Goal: Task Accomplishment & Management: Manage account settings

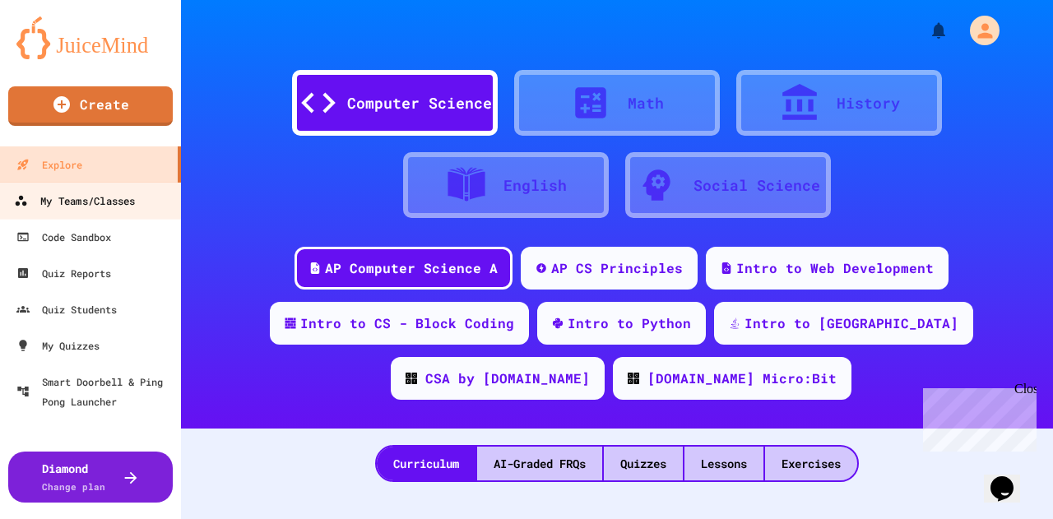
click at [91, 198] on div "My Teams/Classes" at bounding box center [74, 201] width 121 height 21
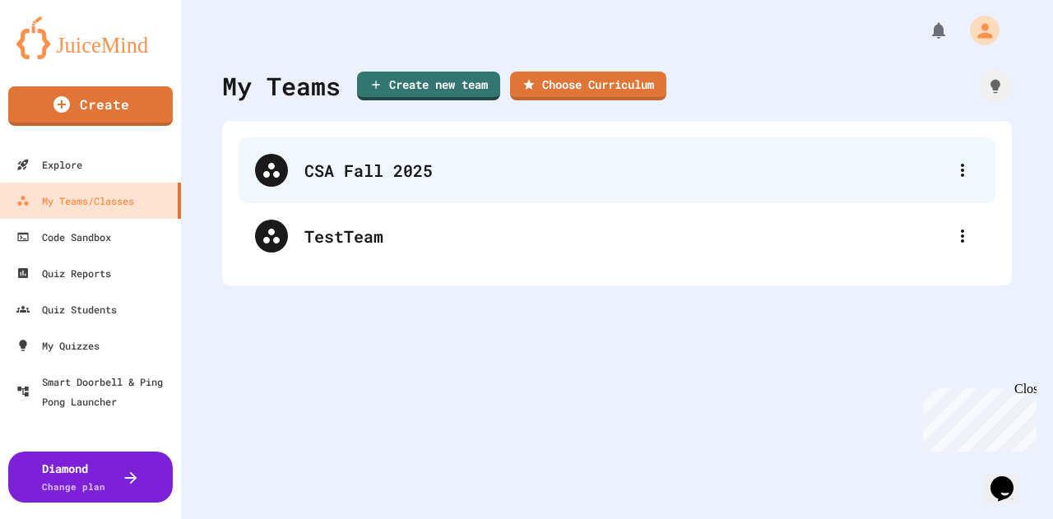
click at [373, 169] on div "CSA Fall 2025" at bounding box center [624, 170] width 641 height 25
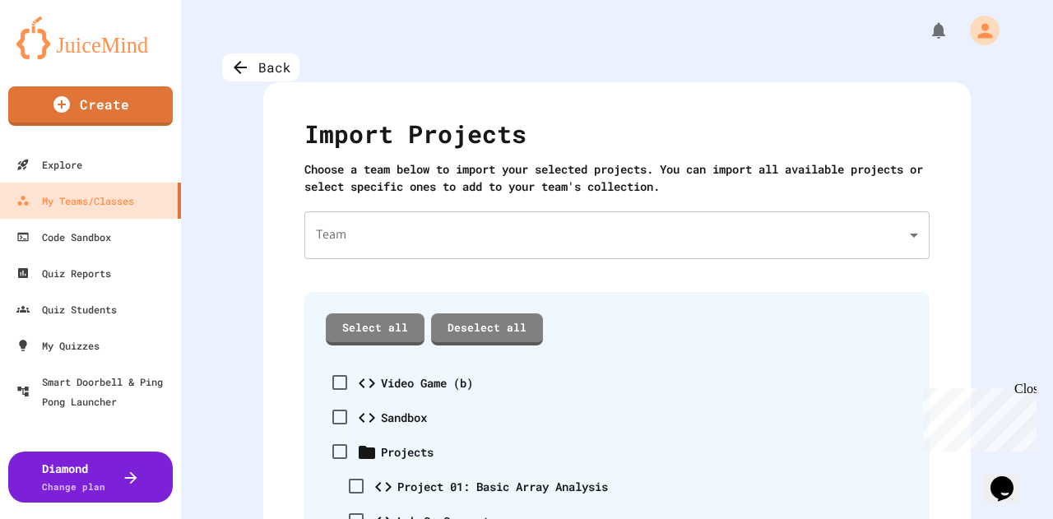
click at [500, 239] on body "We are updating our servers at 7PM EST on 3/11/2025. JuiceMind should continue …" at bounding box center [526, 259] width 1053 height 519
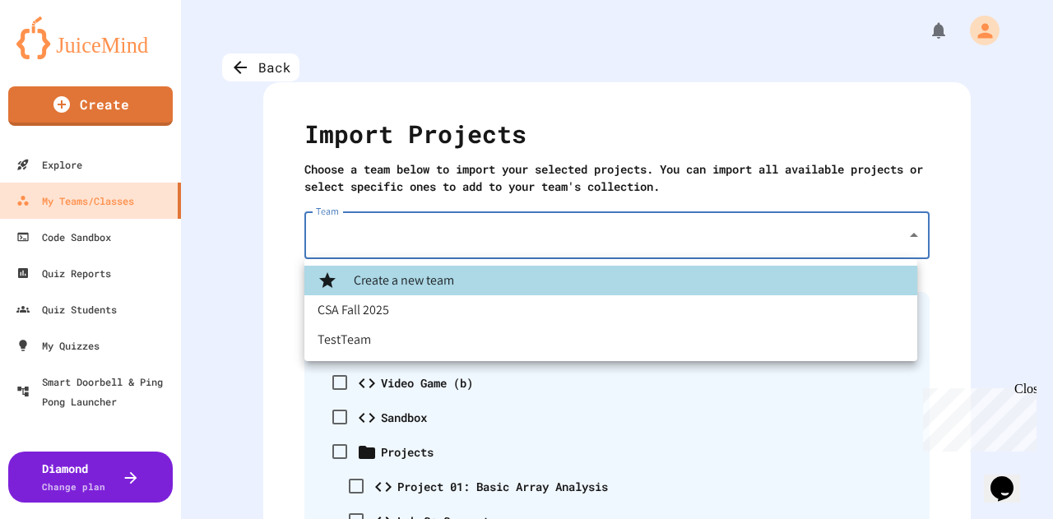
click at [396, 305] on li "CSA Fall 2025" at bounding box center [610, 310] width 613 height 30
type input "**********"
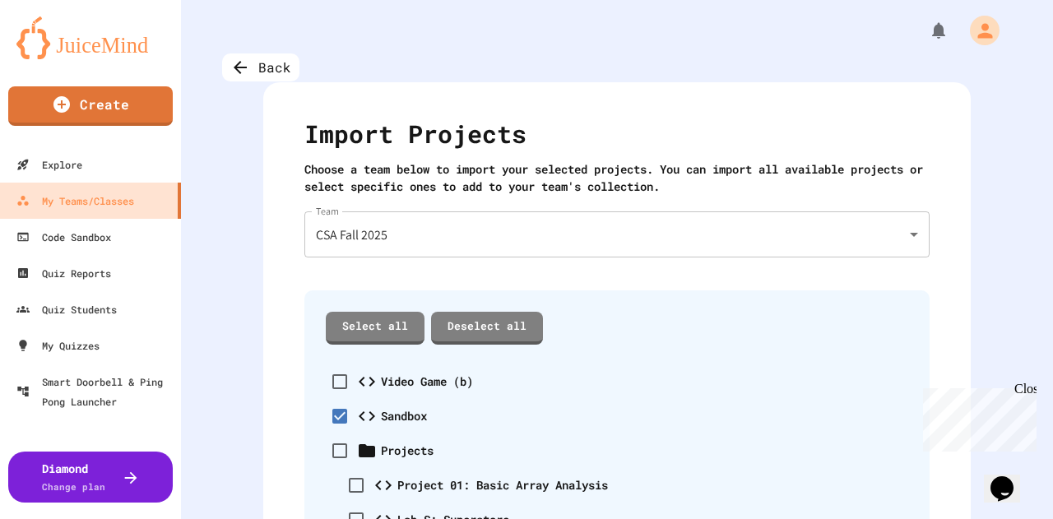
click at [397, 414] on div "Sandbox" at bounding box center [404, 415] width 46 height 17
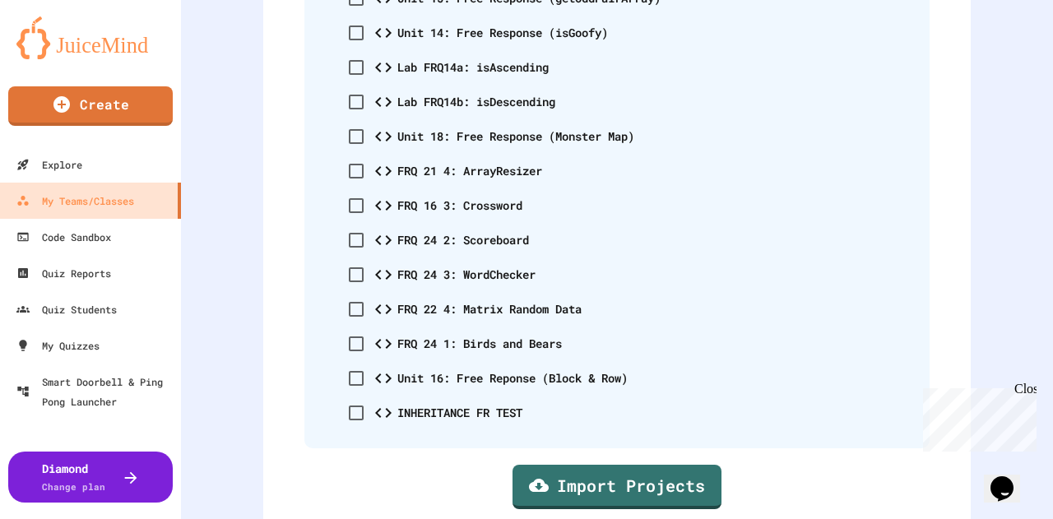
scroll to position [9985, 0]
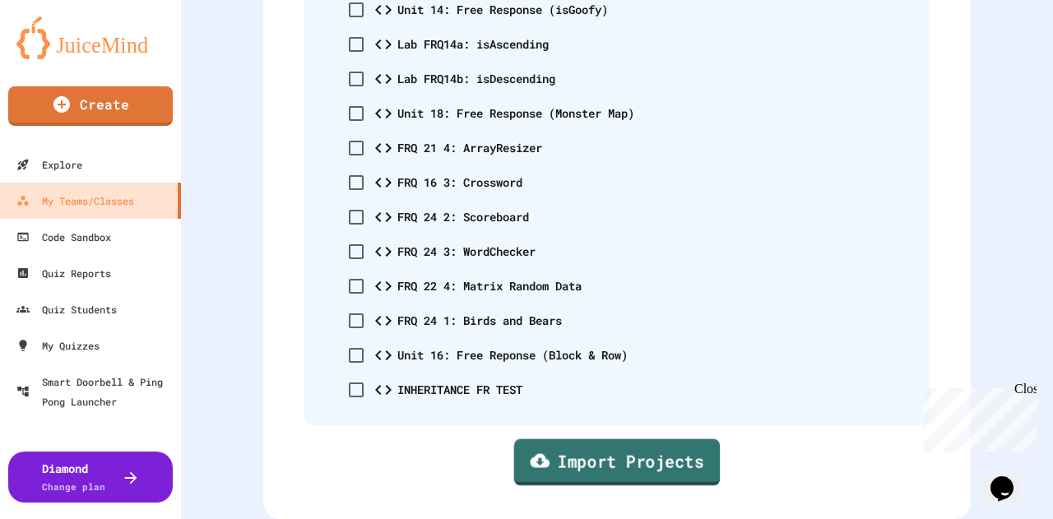
click at [638, 450] on link "Import Projects" at bounding box center [617, 461] width 206 height 47
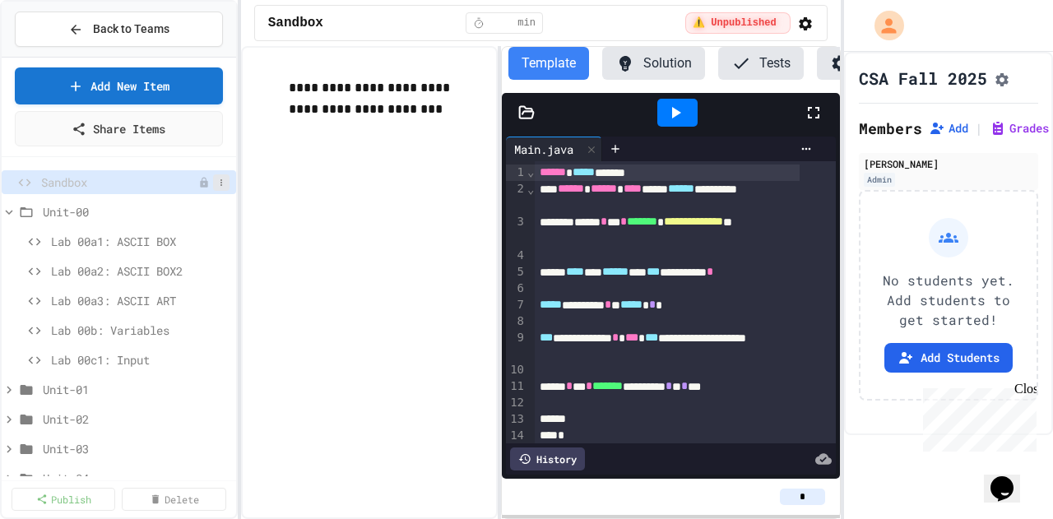
click at [216, 181] on icon at bounding box center [221, 183] width 10 height 10
click at [169, 275] on button "Delete" at bounding box center [164, 271] width 104 height 30
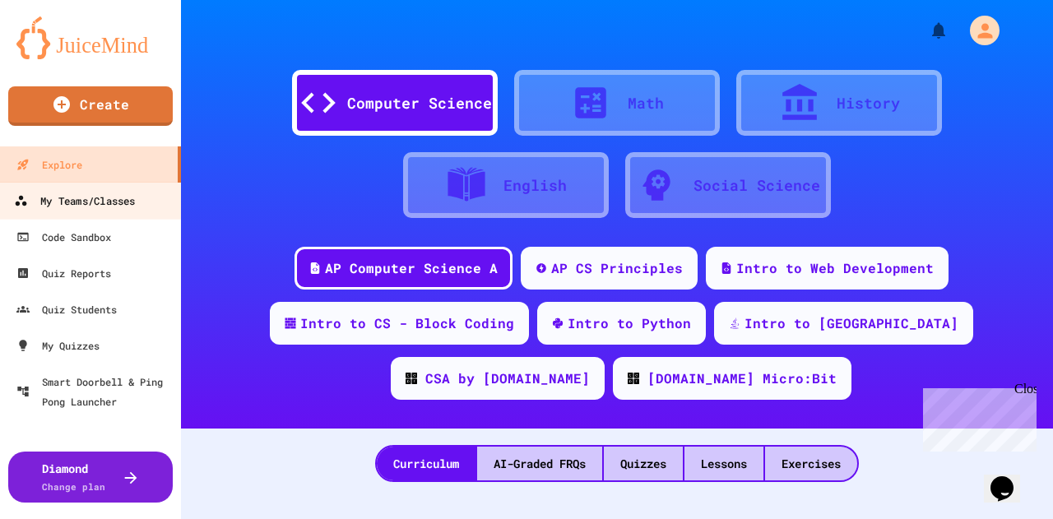
click at [69, 203] on div "My Teams/Classes" at bounding box center [74, 201] width 121 height 21
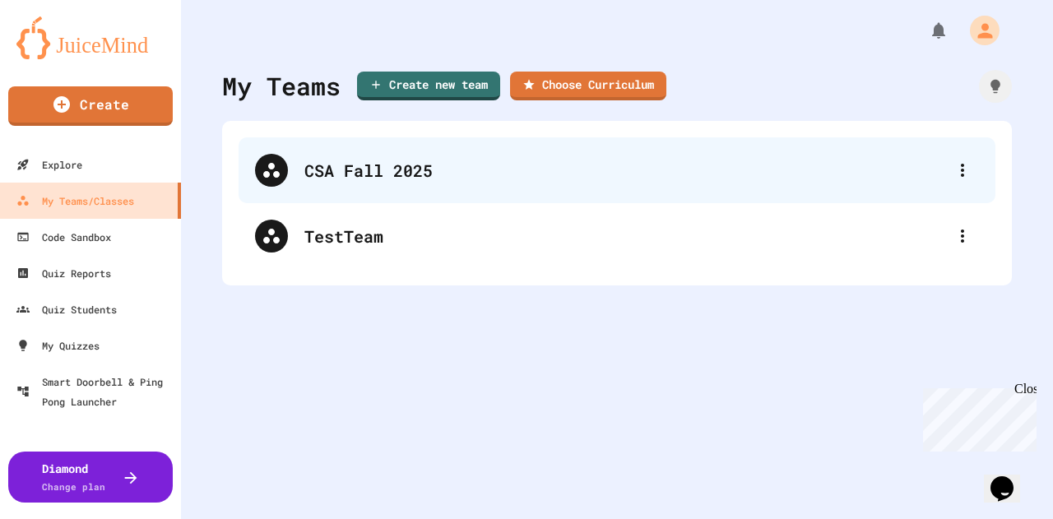
click at [369, 176] on div "CSA Fall 2025" at bounding box center [624, 170] width 641 height 25
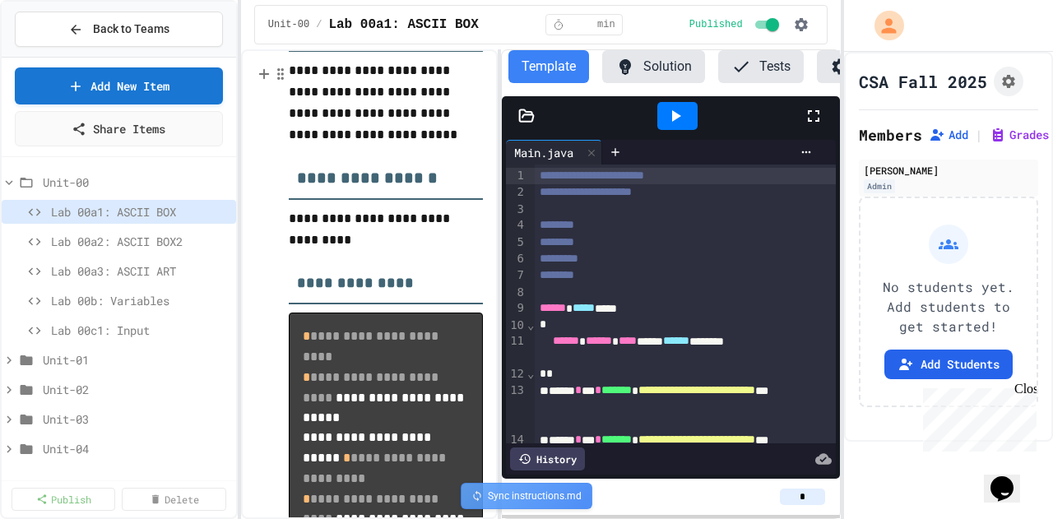
scroll to position [164, 0]
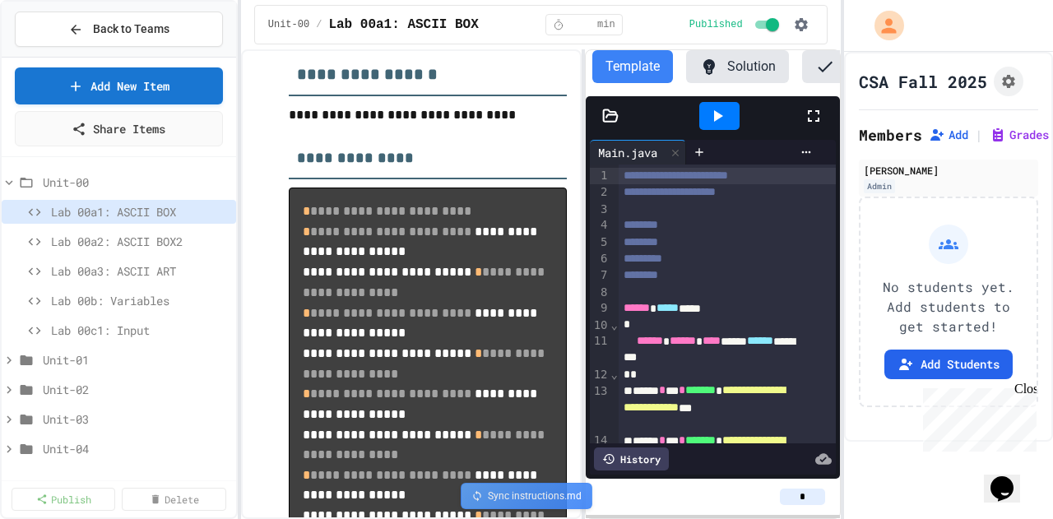
click at [585, 215] on div "**********" at bounding box center [540, 284] width 599 height 470
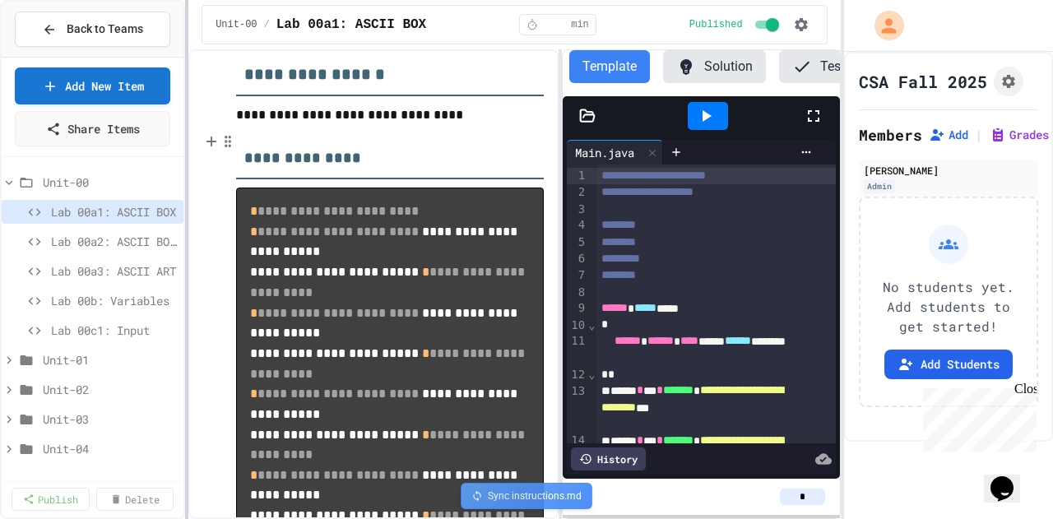
click at [187, 169] on div at bounding box center [186, 259] width 3 height 519
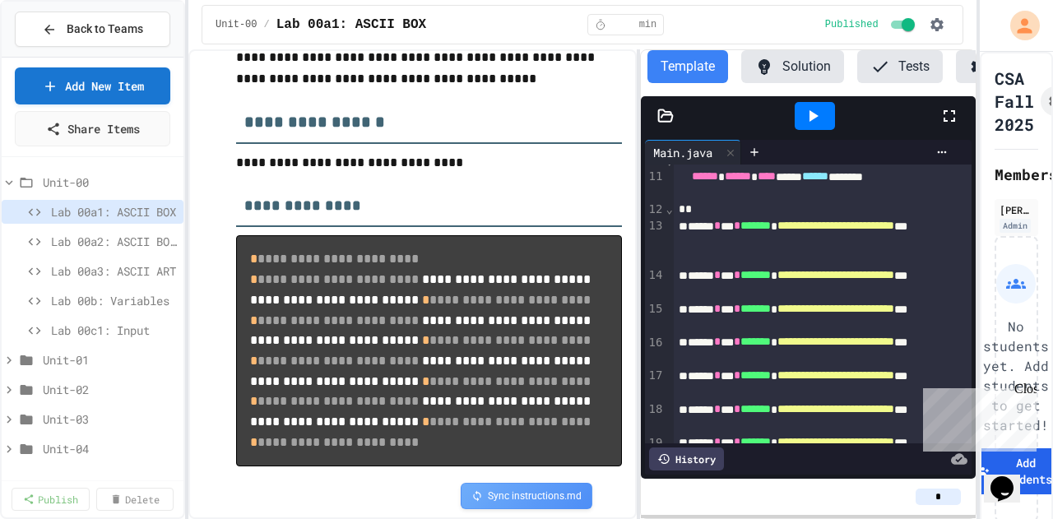
click at [982, 61] on div "**********" at bounding box center [526, 259] width 1053 height 519
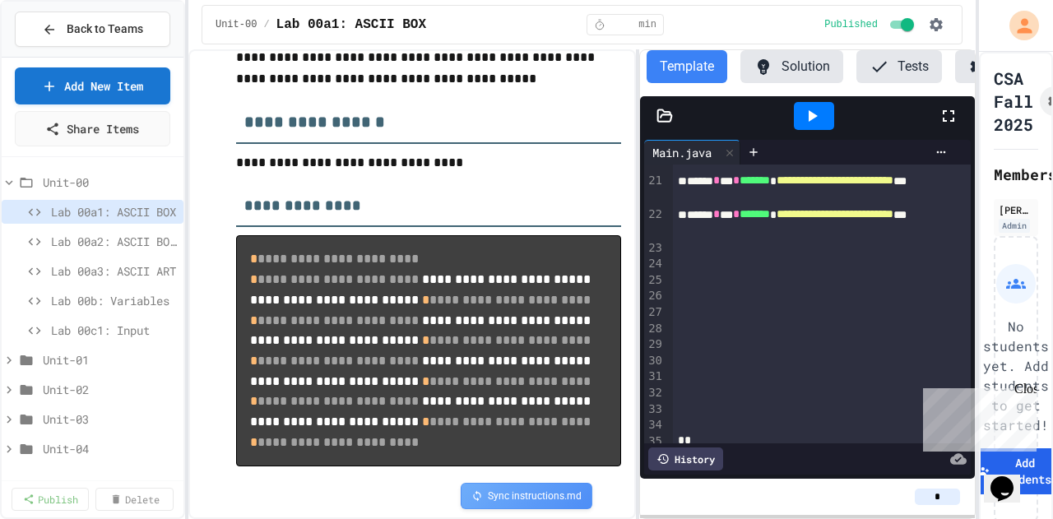
scroll to position [555, 0]
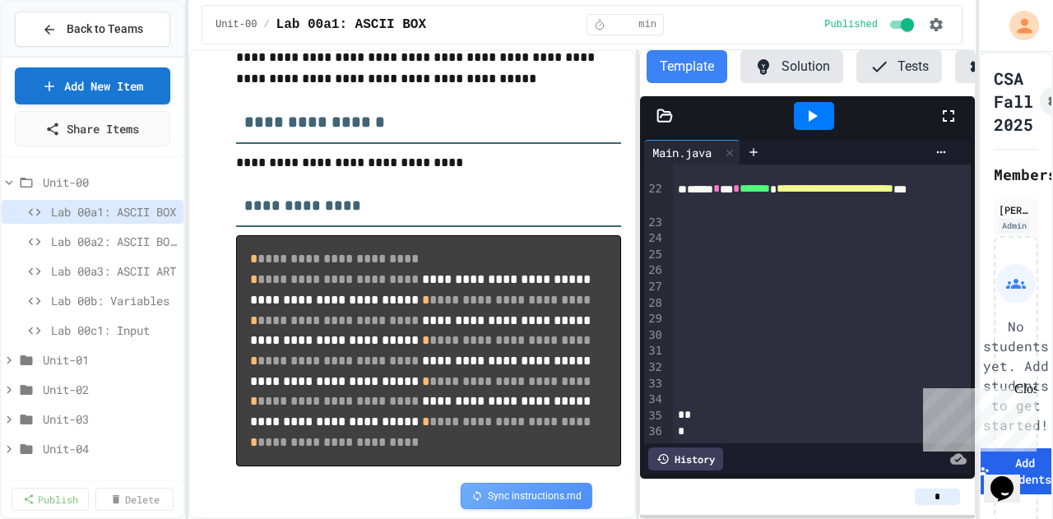
click at [1026, 386] on div "Close" at bounding box center [1024, 392] width 21 height 21
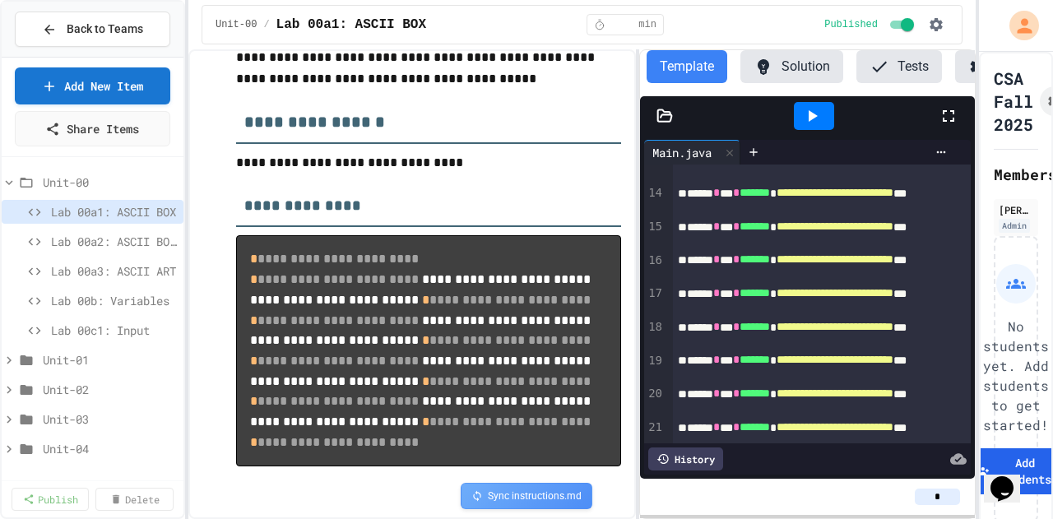
scroll to position [164, 0]
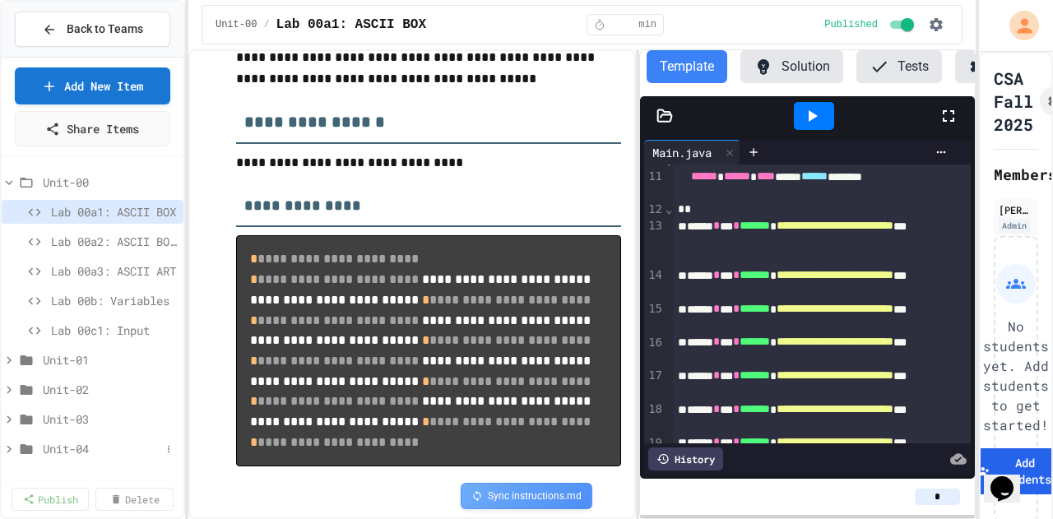
click at [9, 448] on icon at bounding box center [9, 448] width 5 height 7
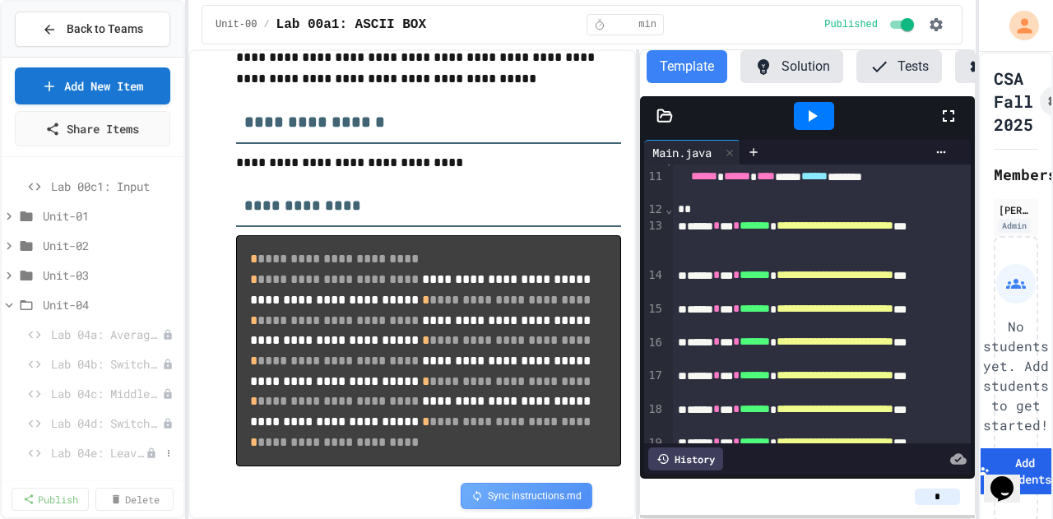
click at [74, 447] on span "Lab 04e: Leave Out Letter" at bounding box center [98, 452] width 95 height 17
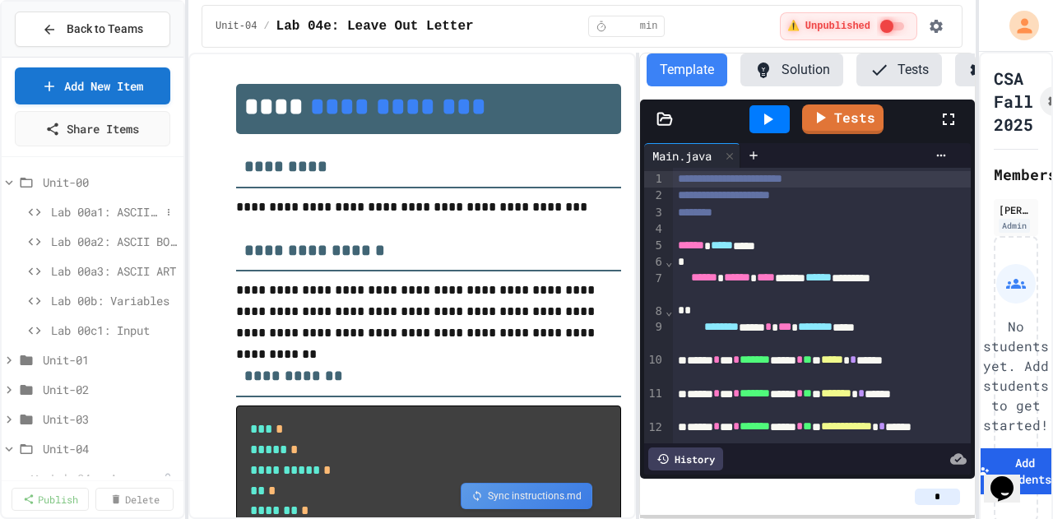
click at [62, 208] on span "Lab 00a1: ASCII BOX" at bounding box center [105, 211] width 109 height 17
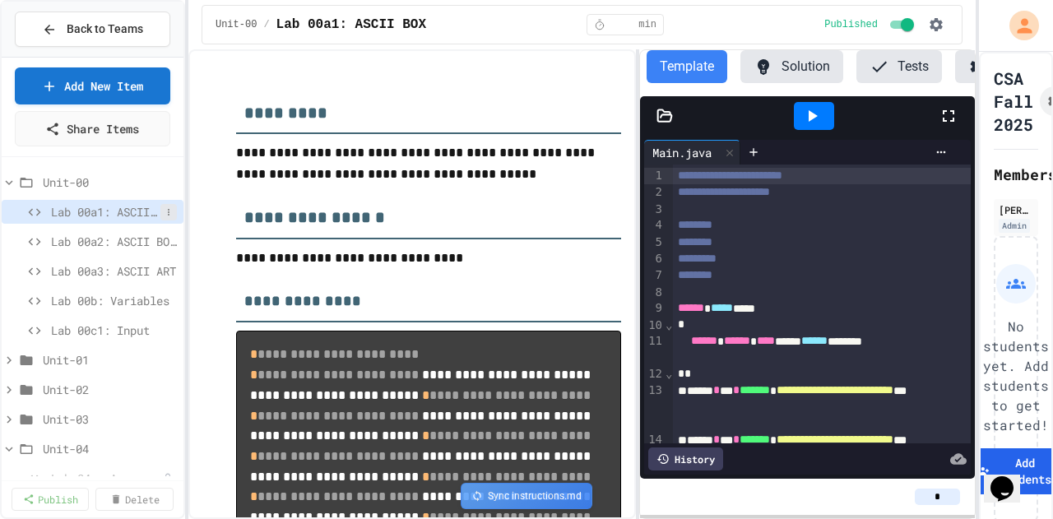
click at [164, 211] on icon at bounding box center [169, 212] width 10 height 10
click at [287, 79] on div at bounding box center [526, 259] width 1053 height 519
click at [164, 243] on icon at bounding box center [169, 242] width 10 height 10
click at [190, 192] on div at bounding box center [526, 259] width 1053 height 519
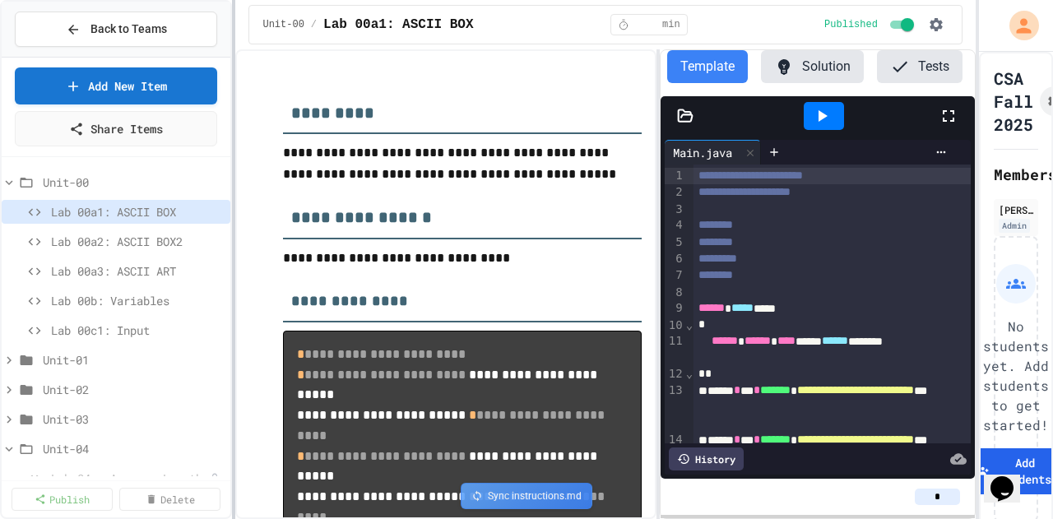
click at [232, 196] on div "**********" at bounding box center [526, 259] width 1053 height 519
click at [151, 243] on span "Lab 00a2: ASCII BOX2" at bounding box center [129, 241] width 156 height 17
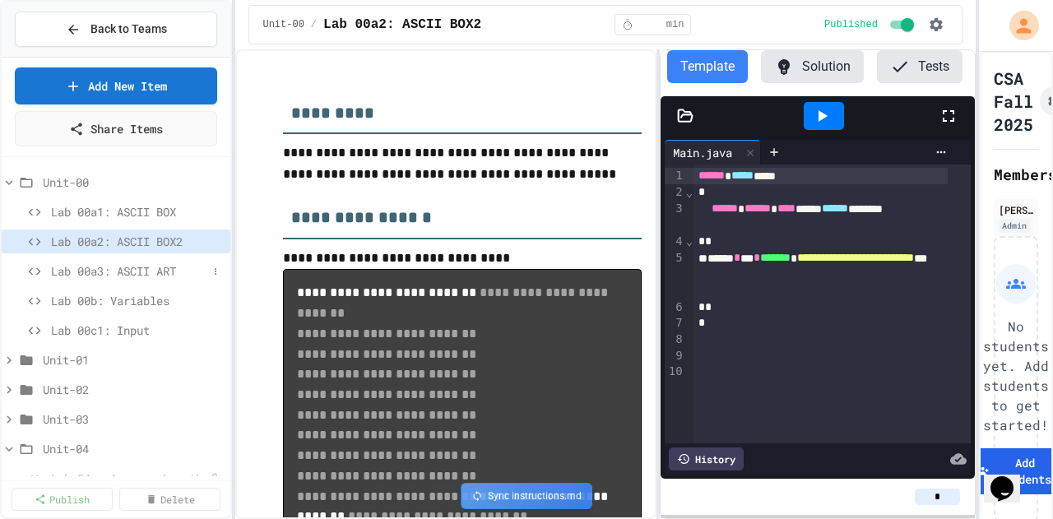
click at [146, 269] on span "Lab 00a3: ASCII ART" at bounding box center [129, 270] width 156 height 17
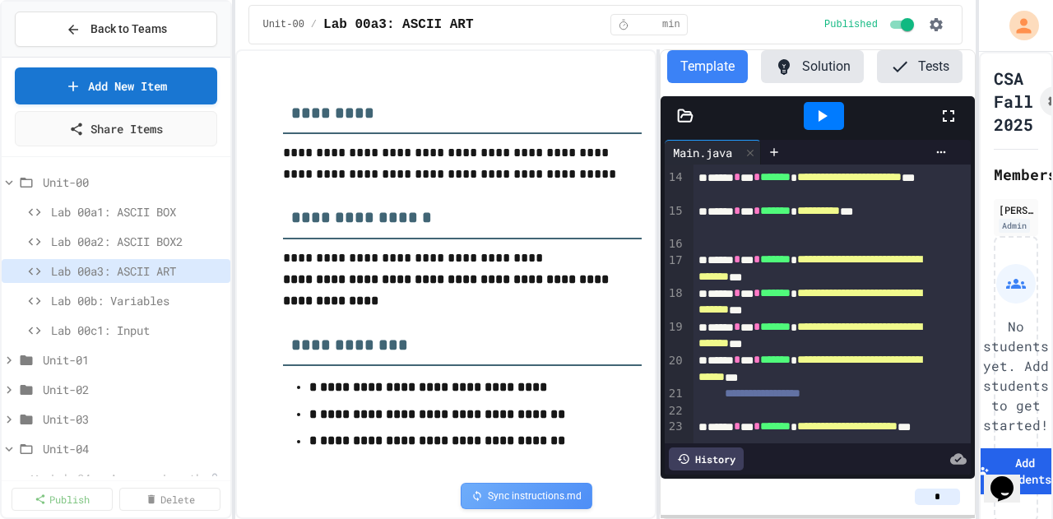
scroll to position [329, 0]
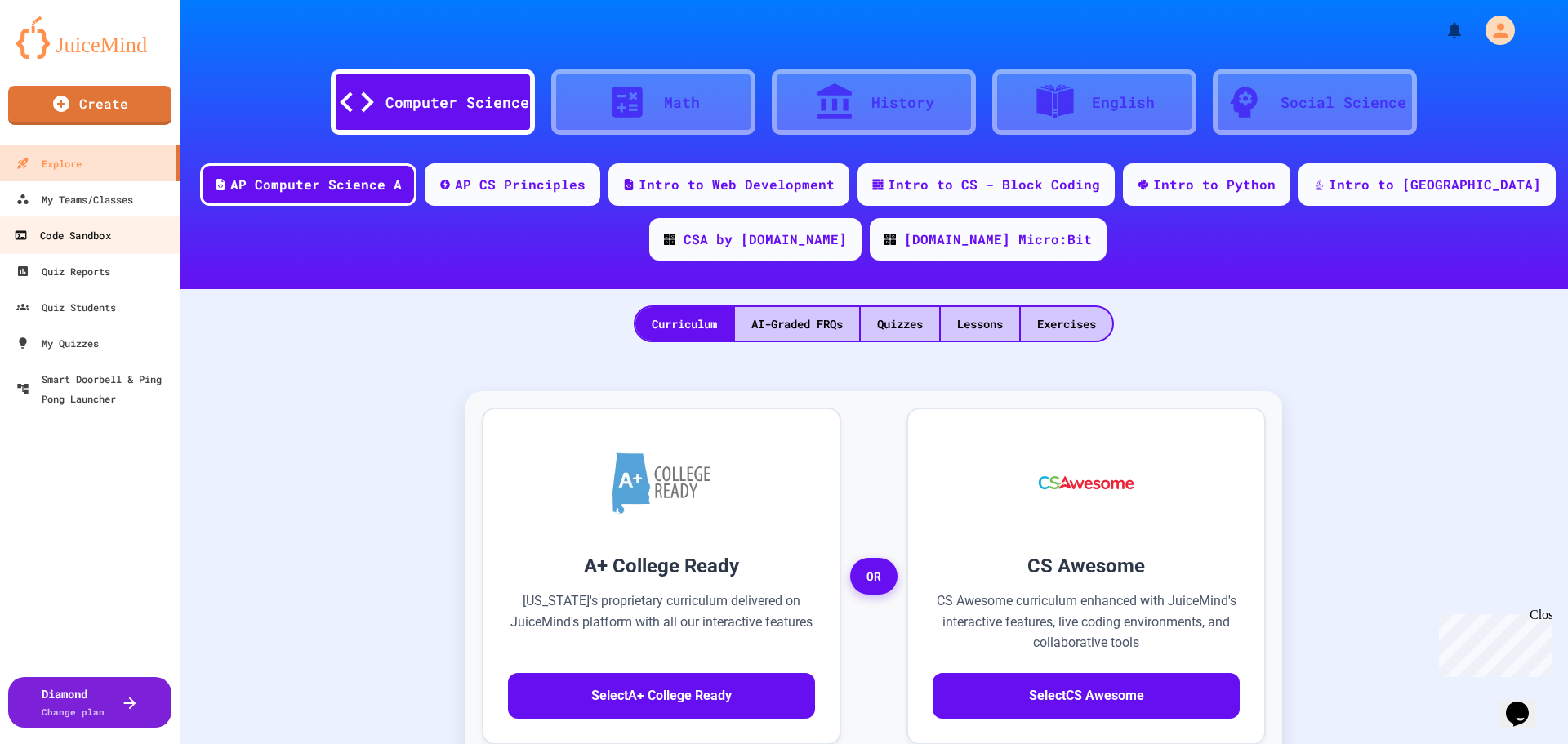
click at [67, 236] on div "Code Sandbox" at bounding box center [62, 235] width 96 height 21
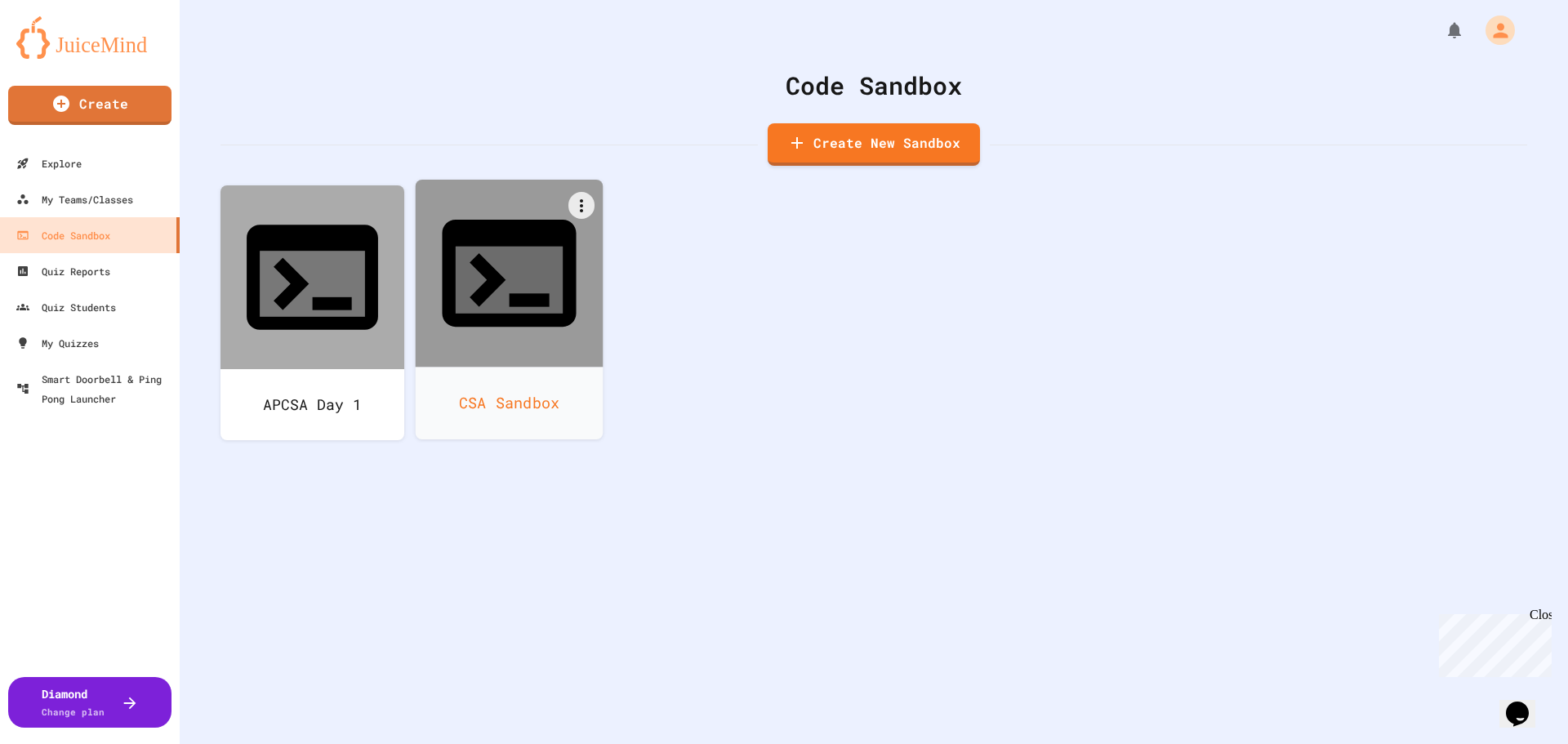
click at [478, 233] on icon at bounding box center [509, 273] width 161 height 161
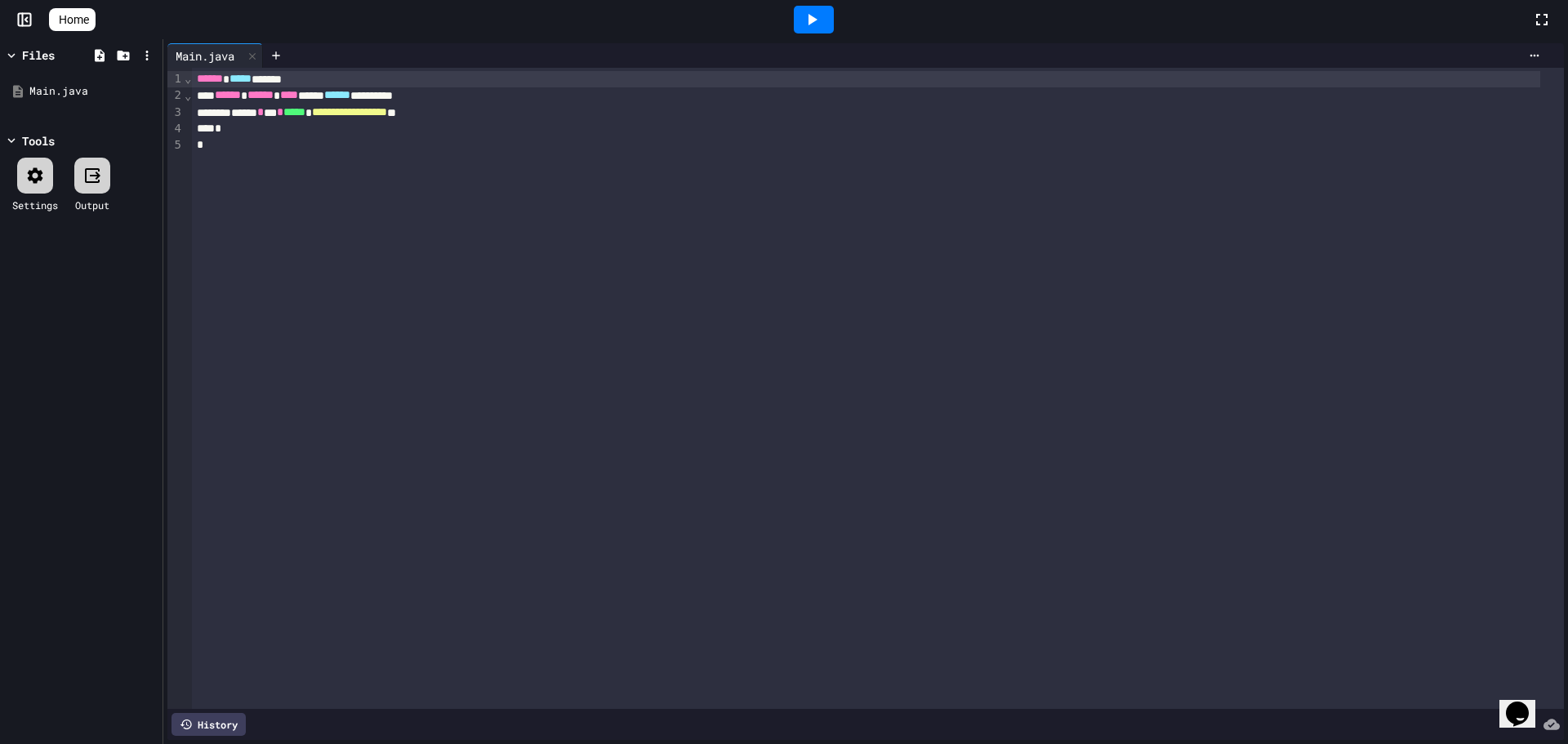
click at [387, 114] on span "**********" at bounding box center [350, 112] width 75 height 12
click at [821, 25] on icon at bounding box center [812, 20] width 20 height 20
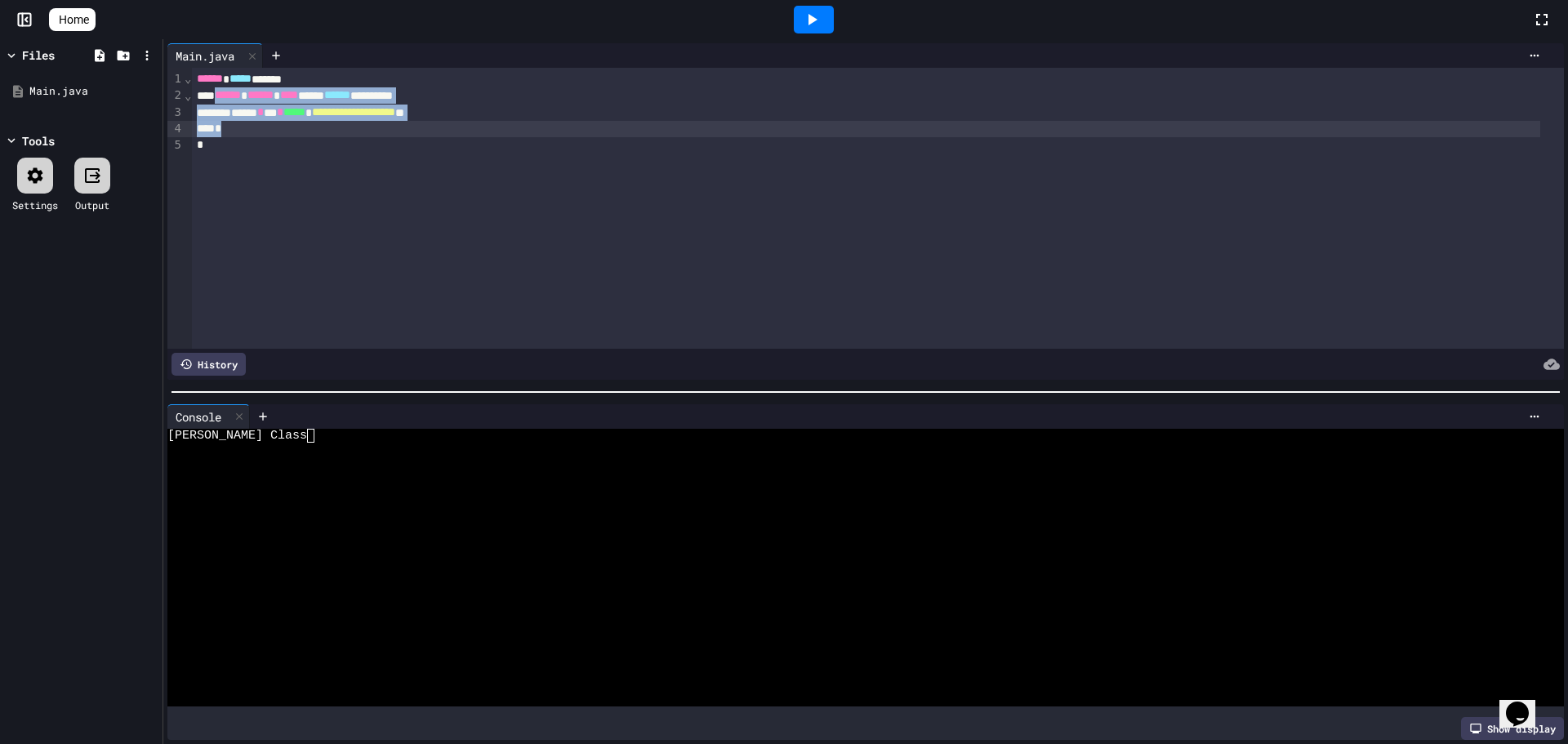
drag, startPoint x: 219, startPoint y: 98, endPoint x: 246, endPoint y: 129, distance: 41.1
click at [246, 129] on div "**********" at bounding box center [878, 208] width 1372 height 281
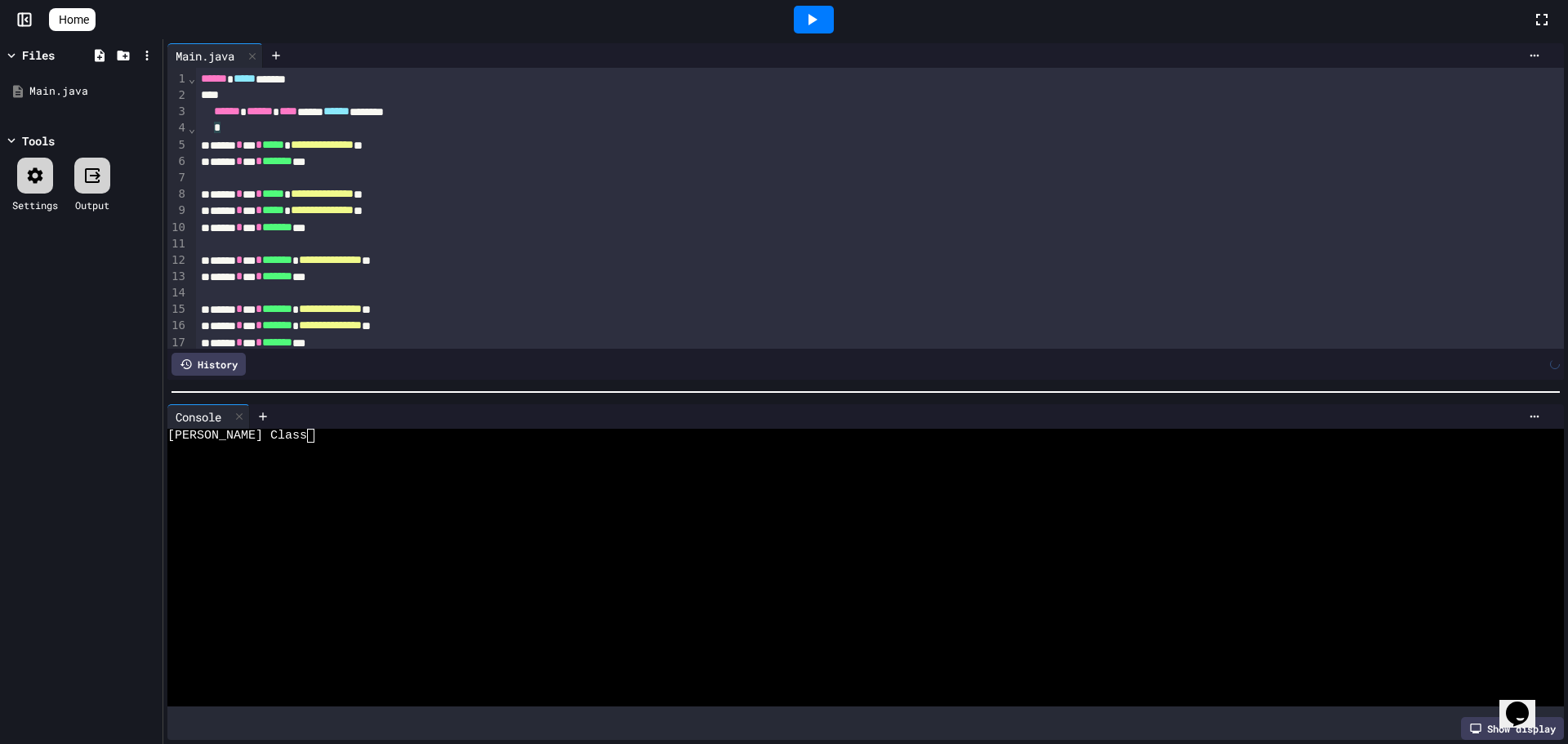
scroll to position [41, 0]
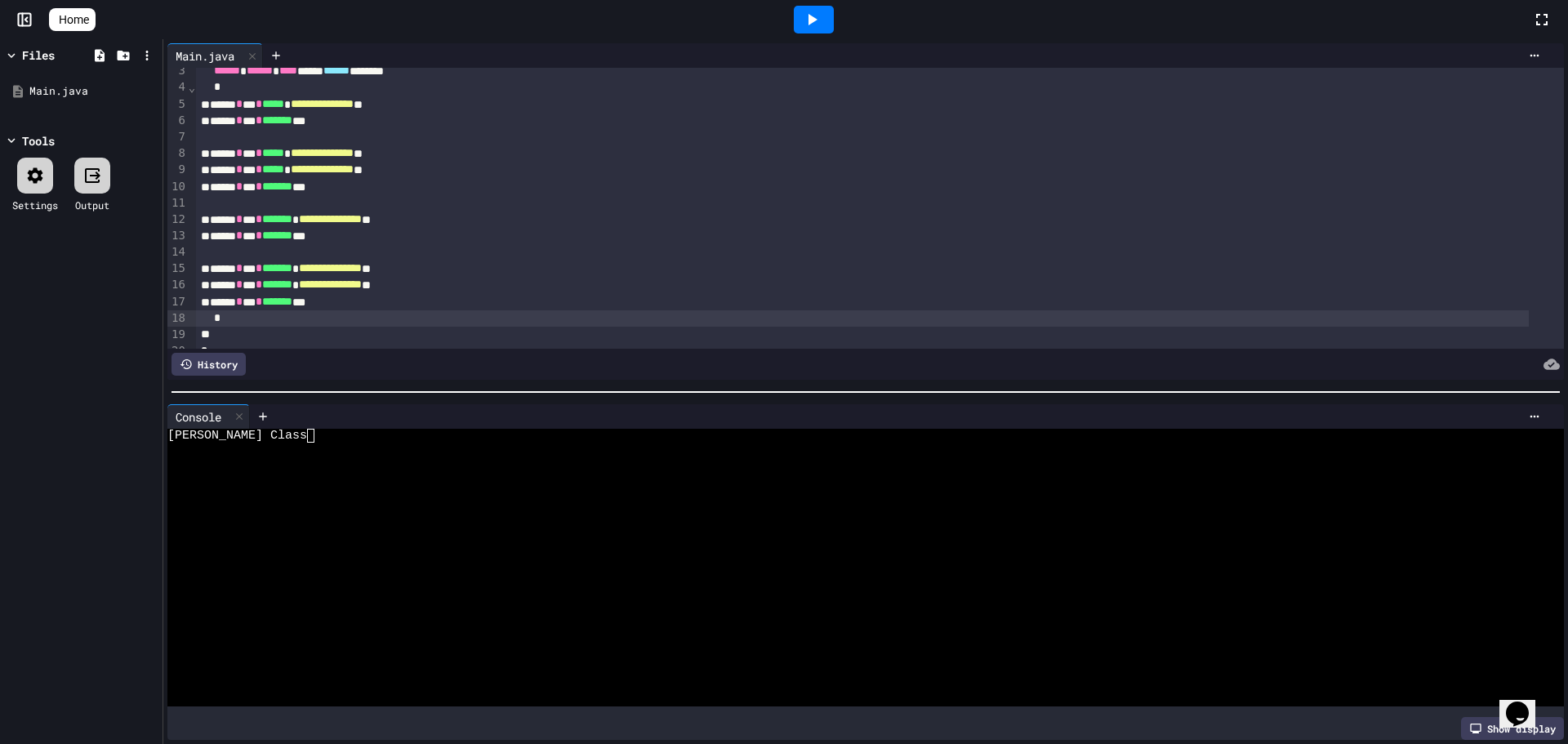
click at [821, 16] on icon at bounding box center [812, 20] width 20 height 20
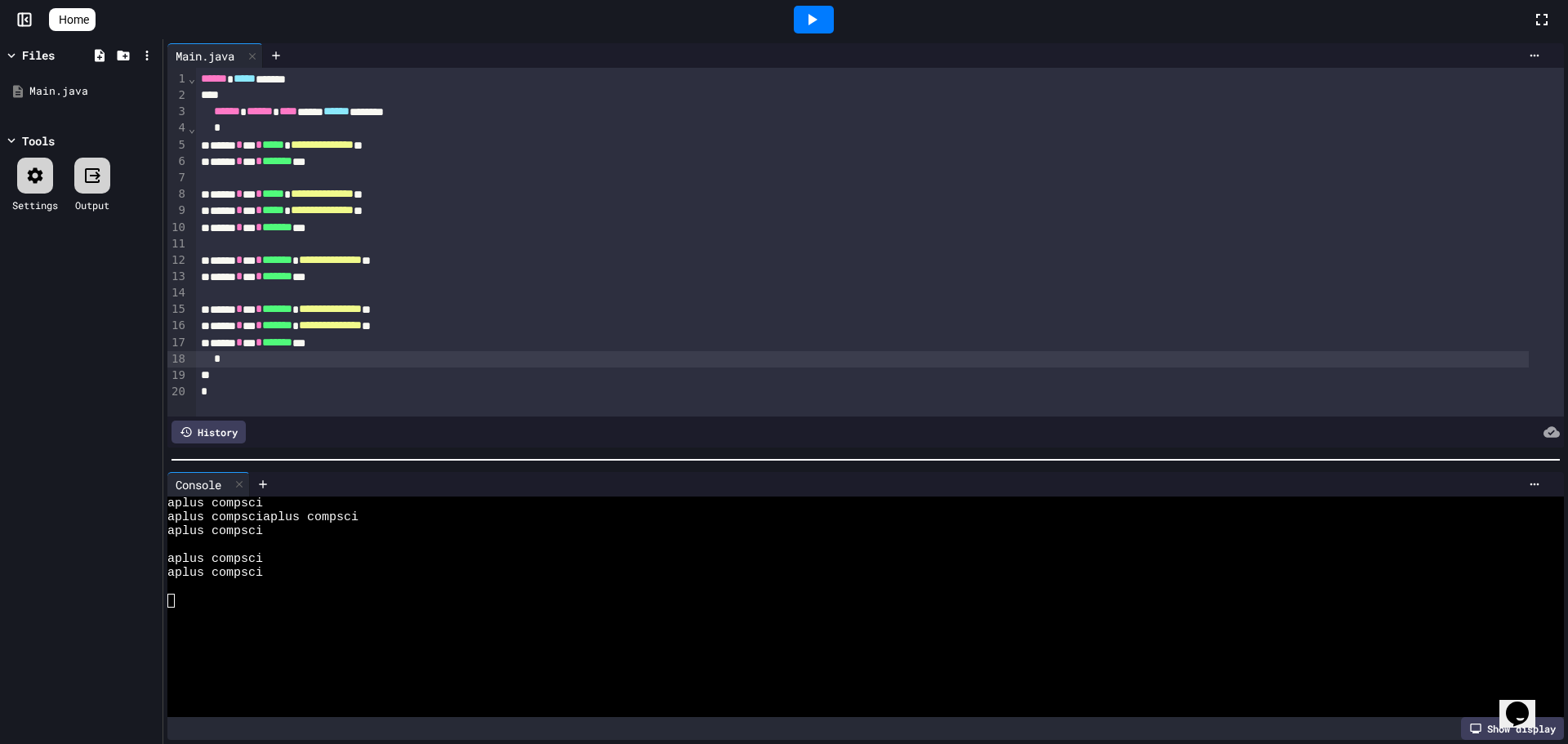
scroll to position [0, 0]
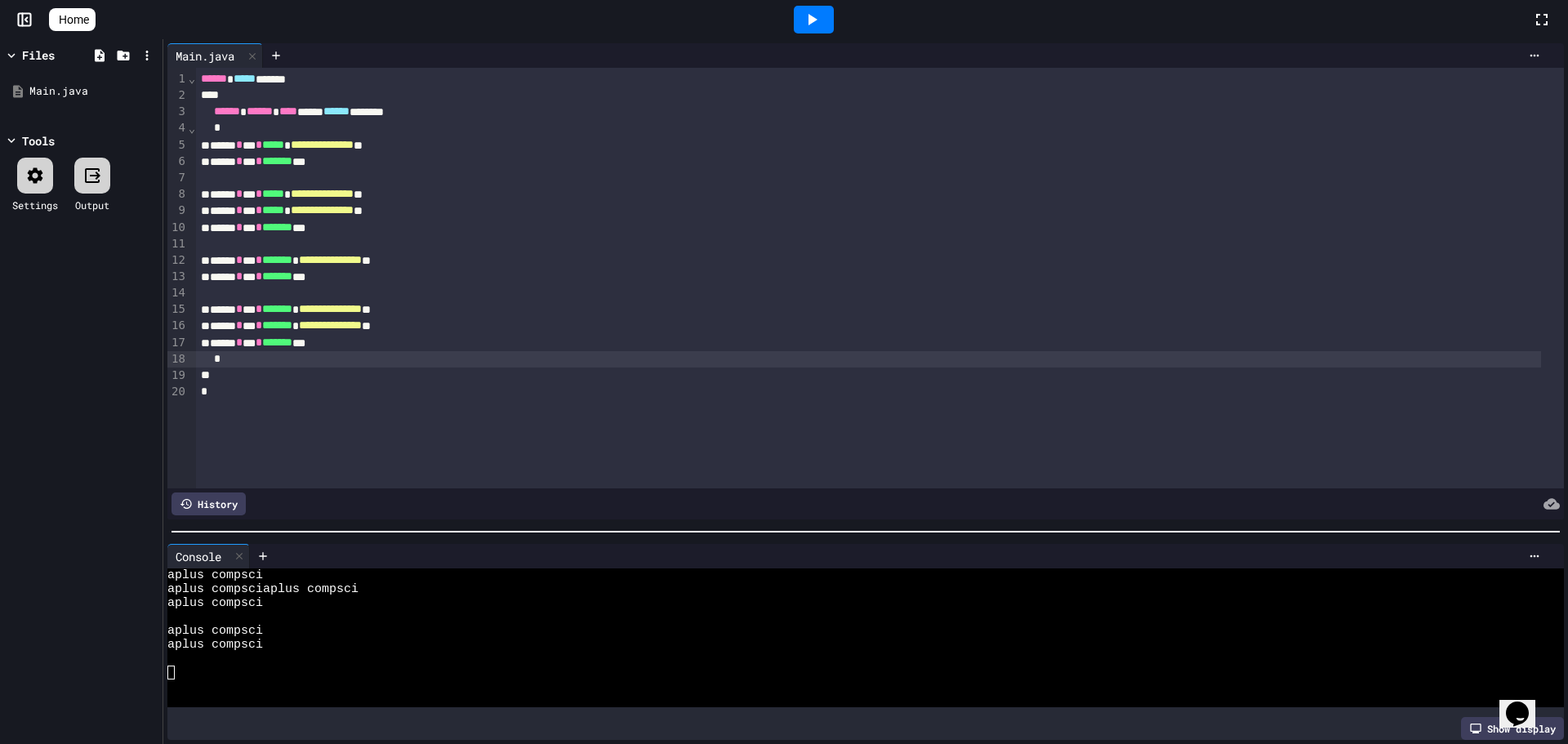
click at [708, 523] on div at bounding box center [865, 531] width 1404 height 16
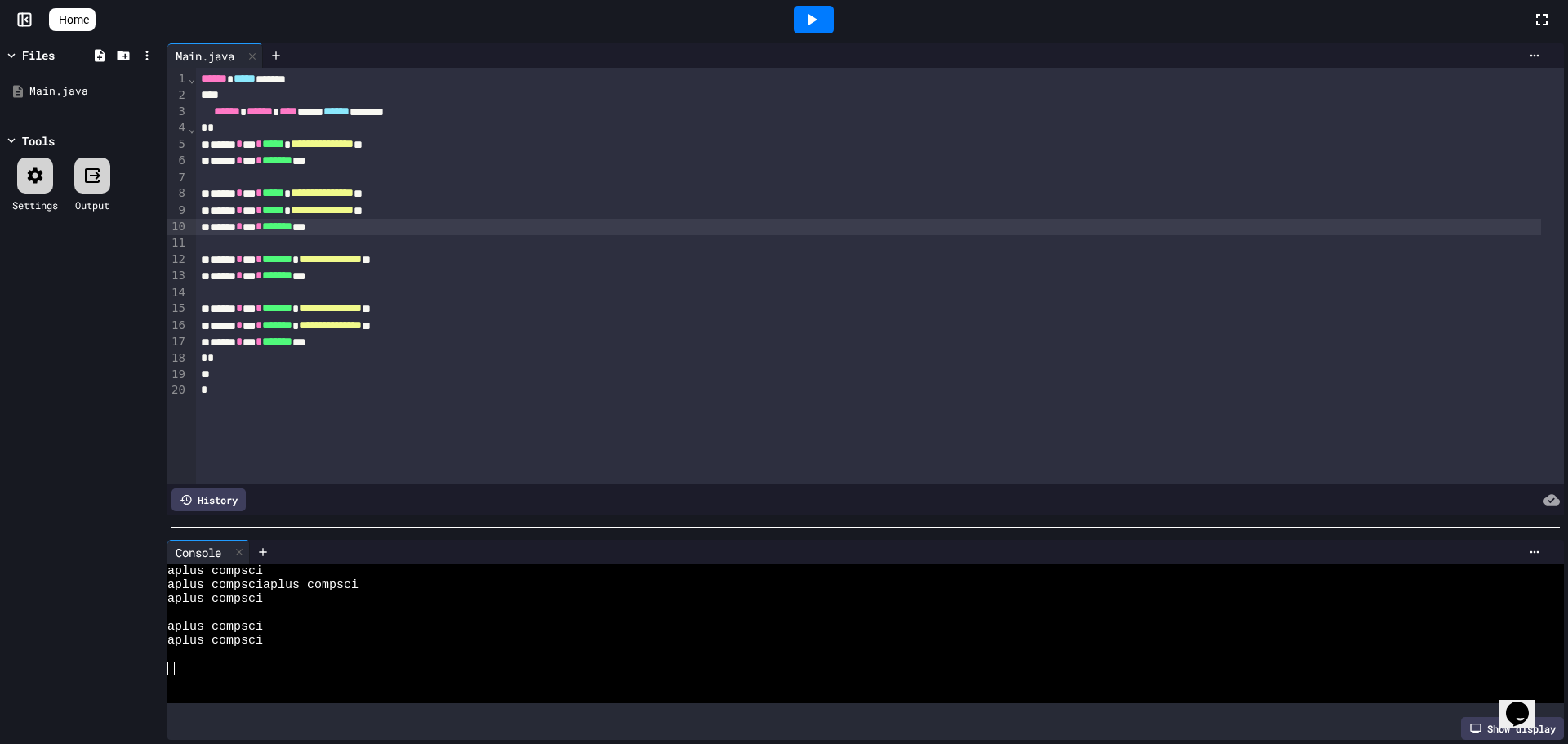
click at [663, 223] on div "****** * *** * ******* ***" at bounding box center [868, 226] width 1345 height 16
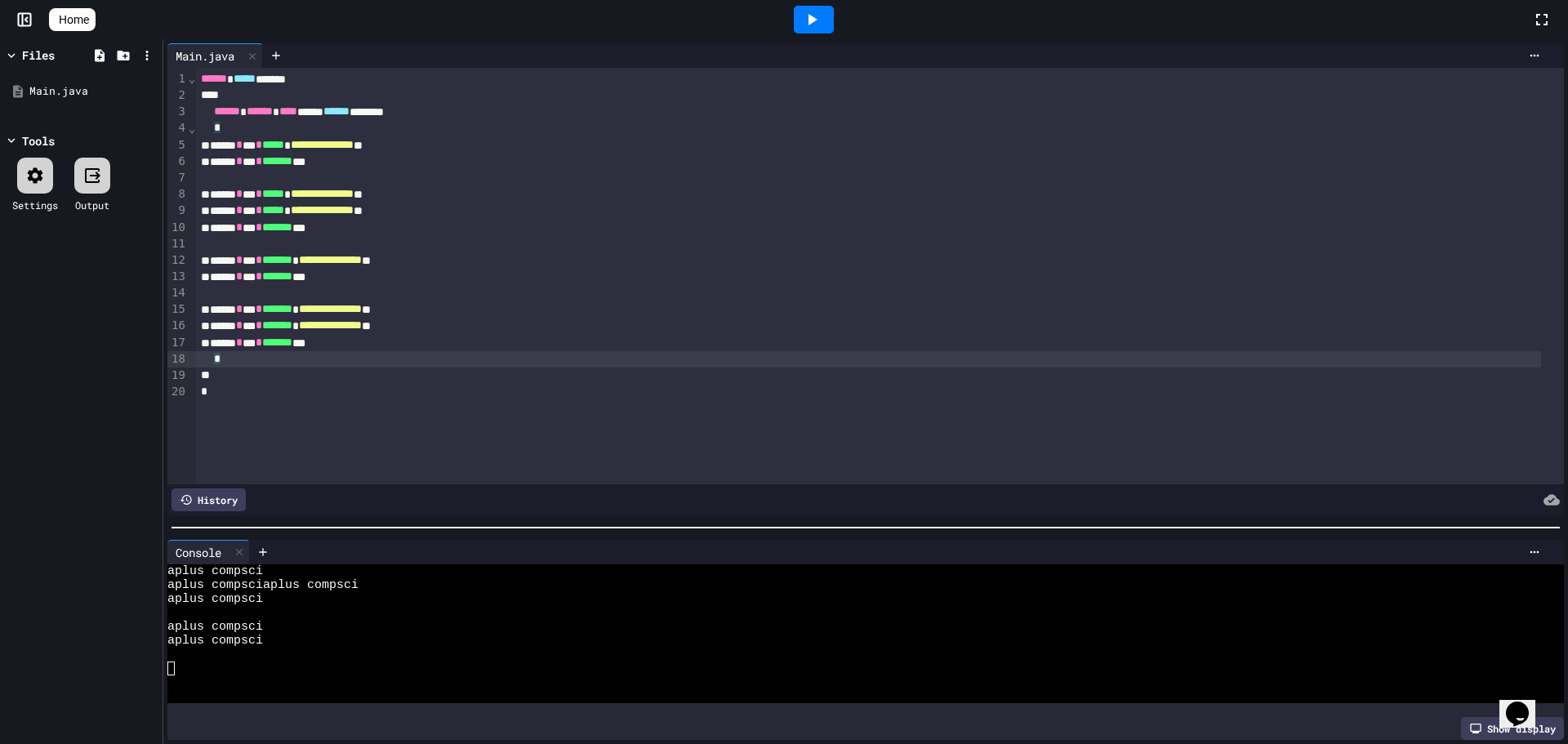
click at [813, 22] on icon at bounding box center [812, 20] width 20 height 20
click at [609, 285] on div at bounding box center [879, 293] width 1367 height 16
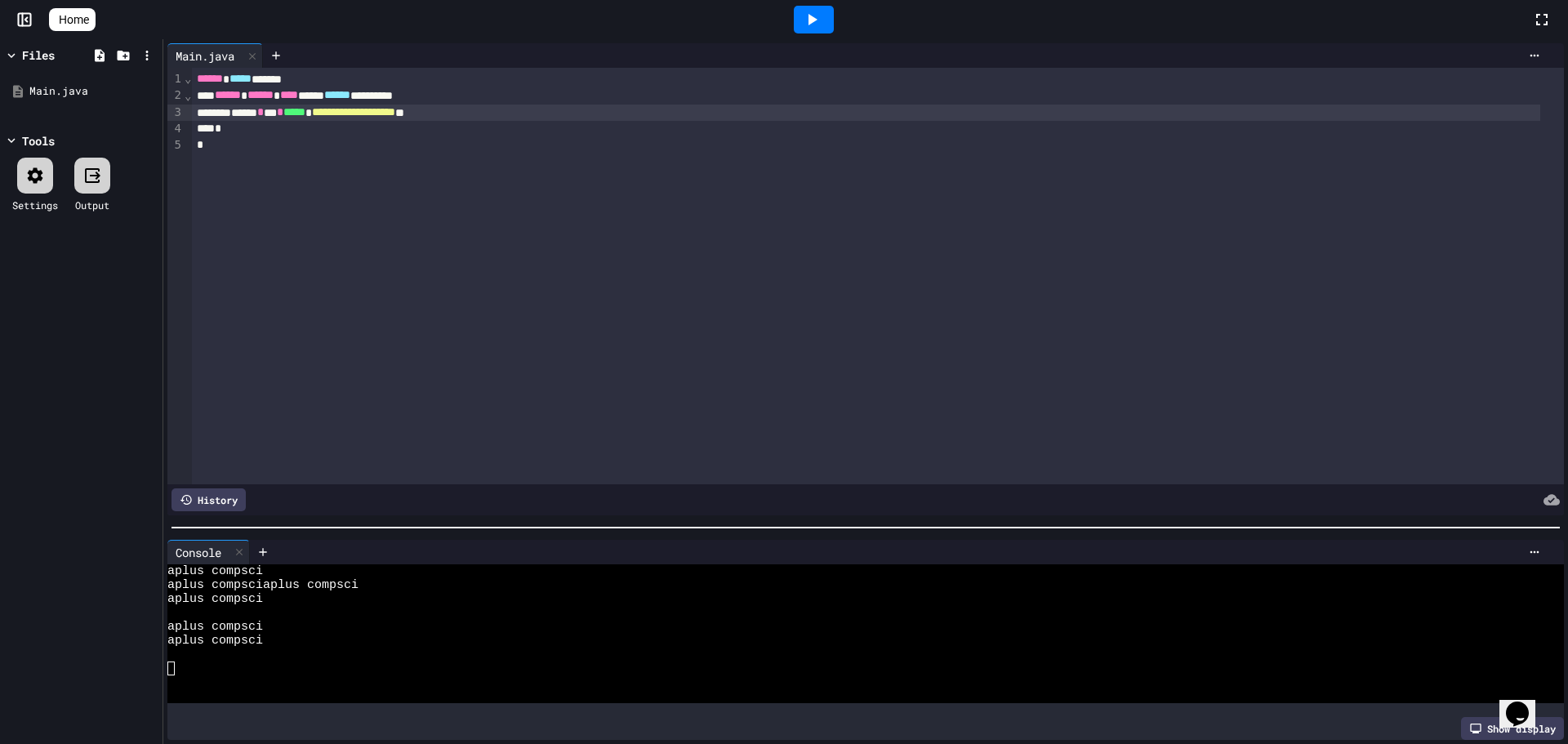
click at [458, 218] on div "**********" at bounding box center [878, 275] width 1372 height 416
drag, startPoint x: 233, startPoint y: 130, endPoint x: 178, endPoint y: 96, distance: 64.7
click at [178, 96] on div "**********" at bounding box center [866, 275] width 1396 height 416
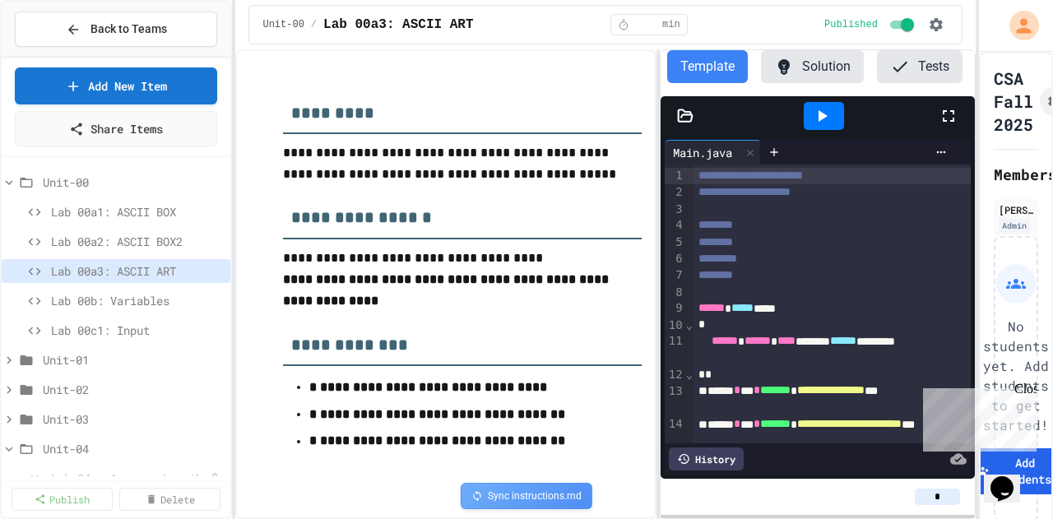
scroll to position [329, 0]
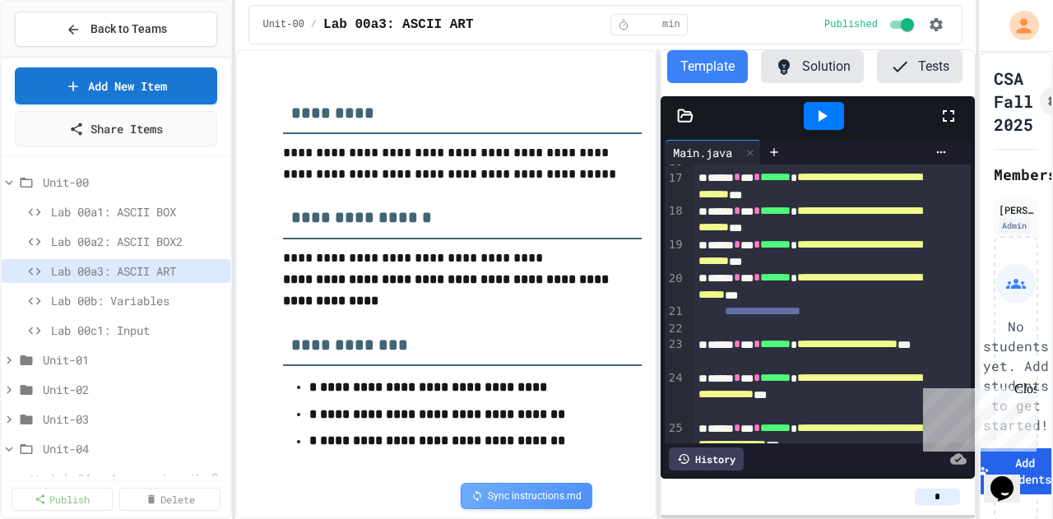
click at [1027, 394] on div "Close" at bounding box center [1024, 392] width 21 height 21
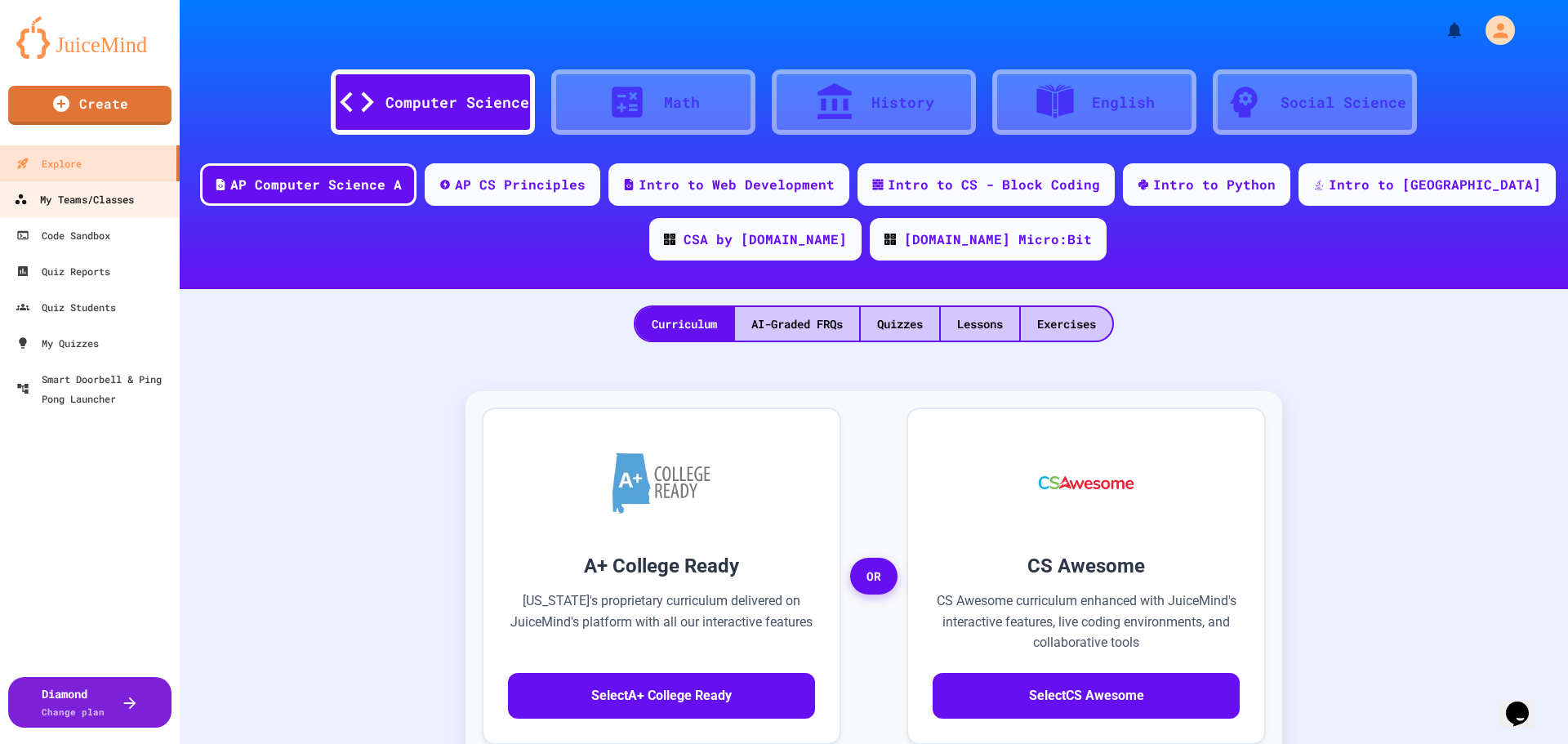
click at [96, 204] on div "My Teams/Classes" at bounding box center [73, 200] width 120 height 21
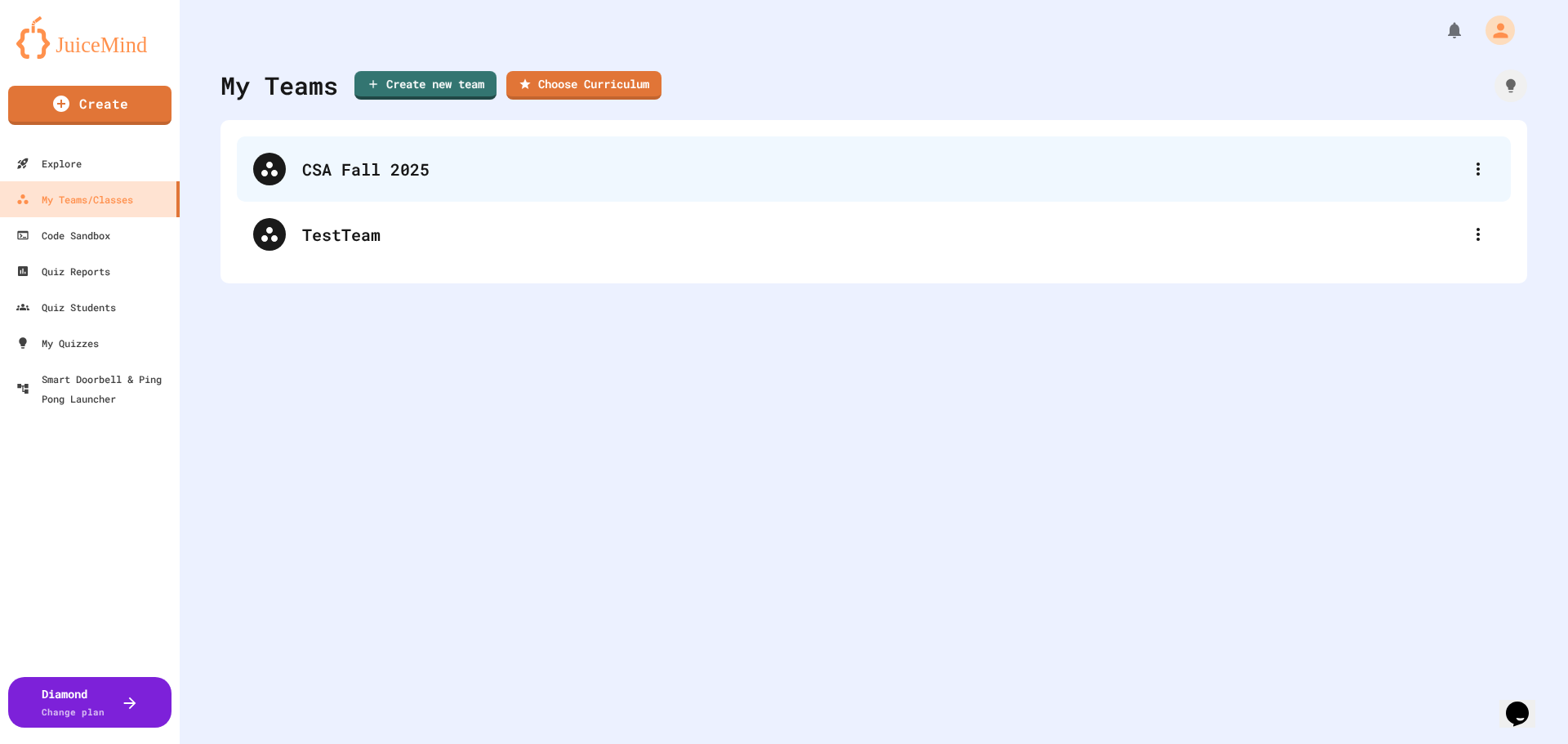
click at [379, 177] on div "CSA Fall 2025" at bounding box center [882, 169] width 1160 height 25
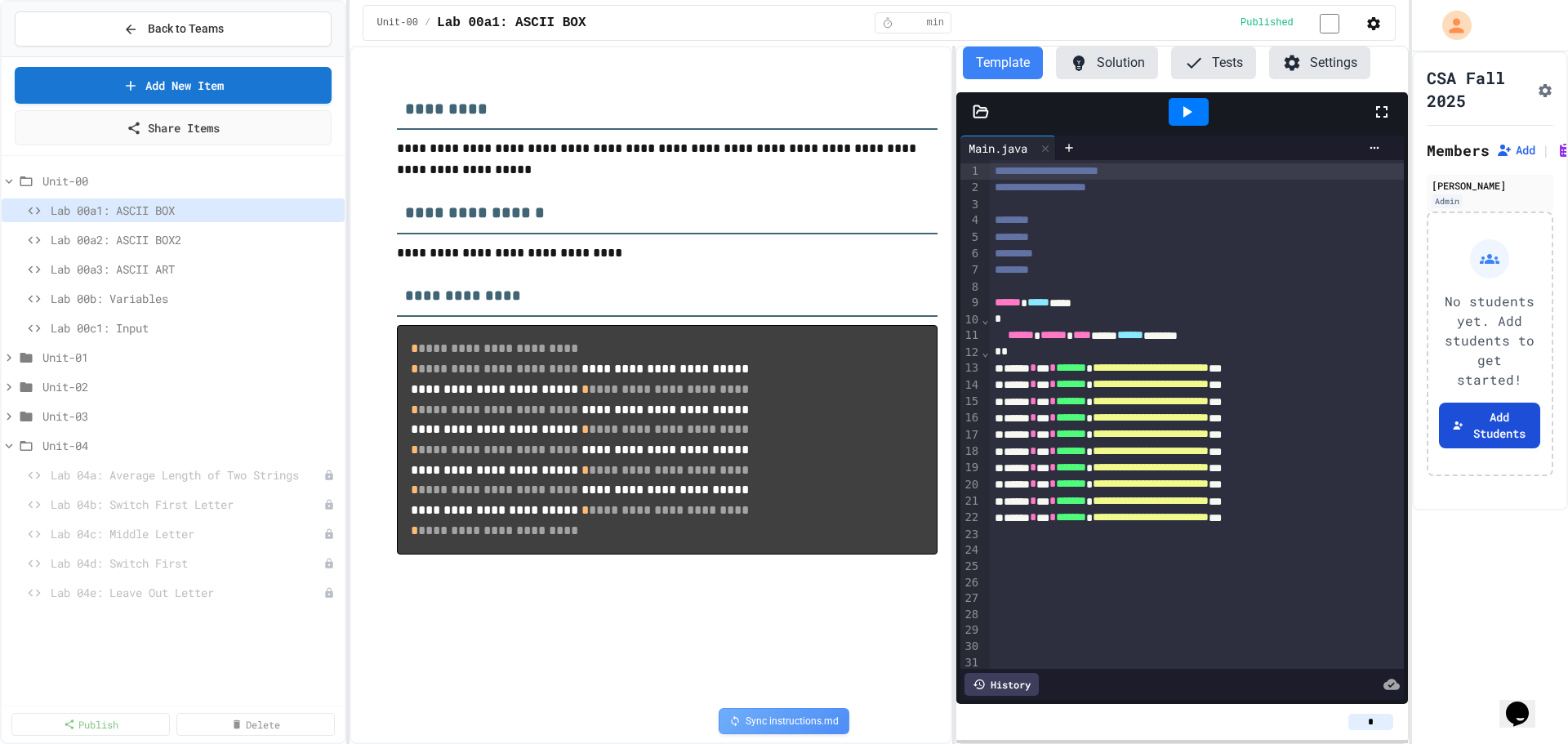
click at [1462, 444] on button "Add Students" at bounding box center [1490, 425] width 101 height 46
